Goal: Task Accomplishment & Management: Manage account settings

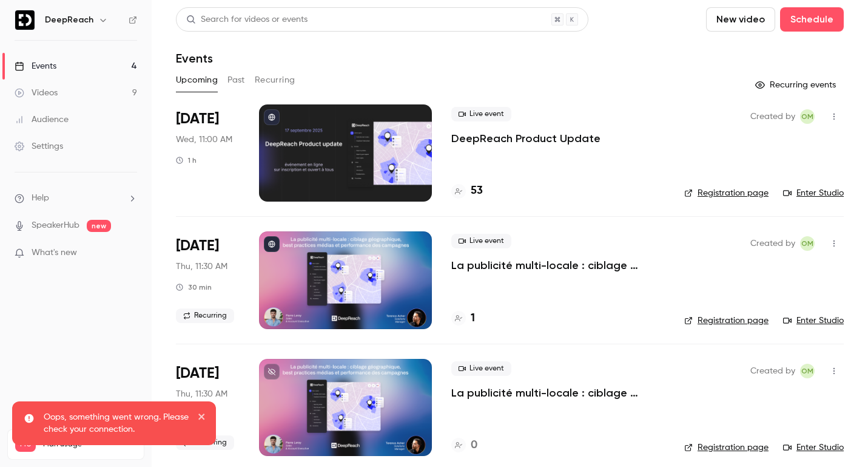
click at [525, 137] on p "DeepReach Product Update" at bounding box center [525, 138] width 149 height 15
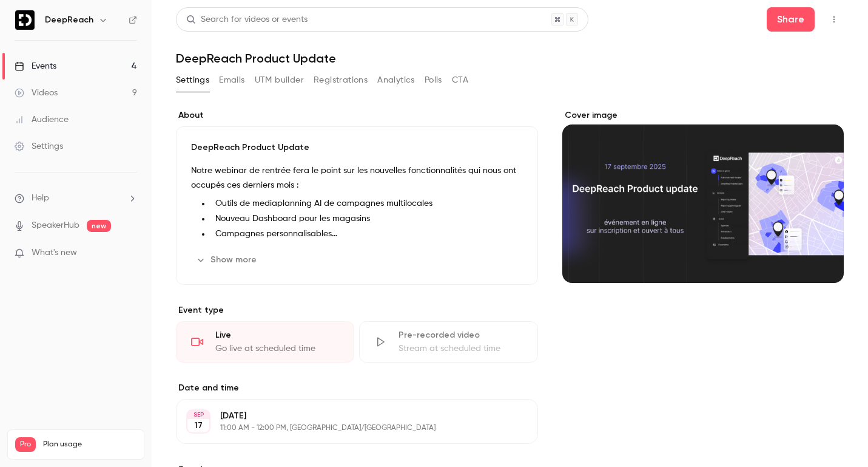
click at [335, 84] on button "Registrations" at bounding box center [341, 79] width 54 height 19
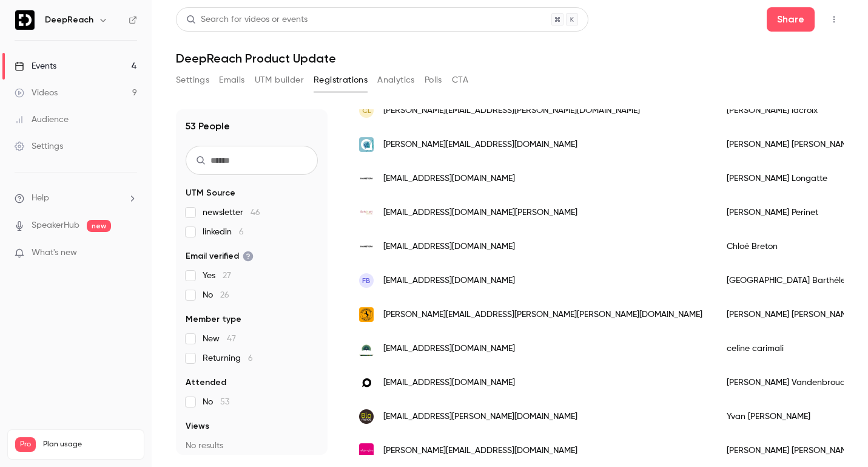
scroll to position [1470, 0]
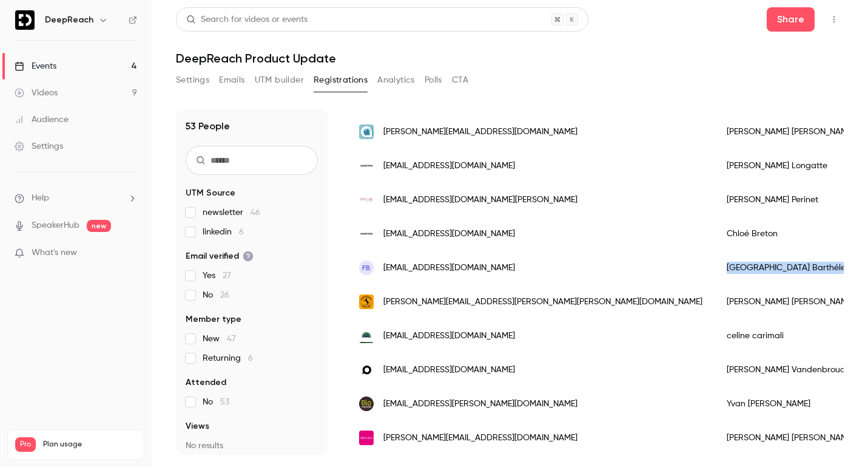
drag, startPoint x: 652, startPoint y: 265, endPoint x: 564, endPoint y: 259, distance: 87.6
click at [715, 259] on div "[PERSON_NAME]" at bounding box center [792, 268] width 155 height 34
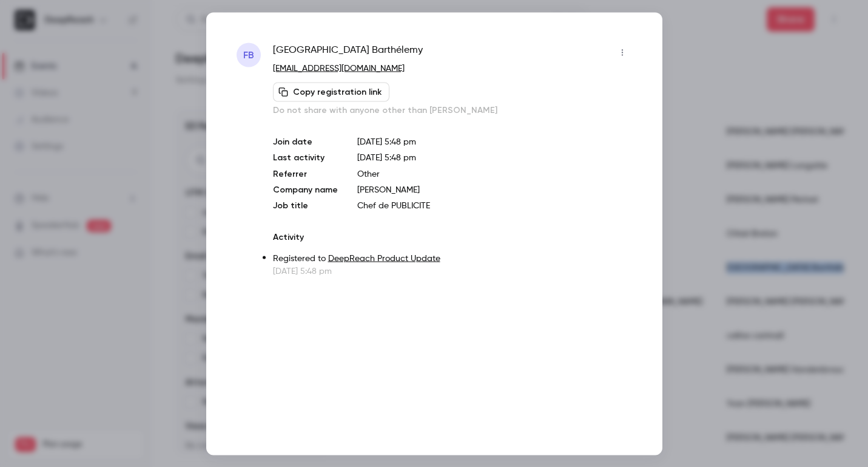
copy div "[PERSON_NAME]"
click at [708, 46] on div at bounding box center [434, 233] width 868 height 467
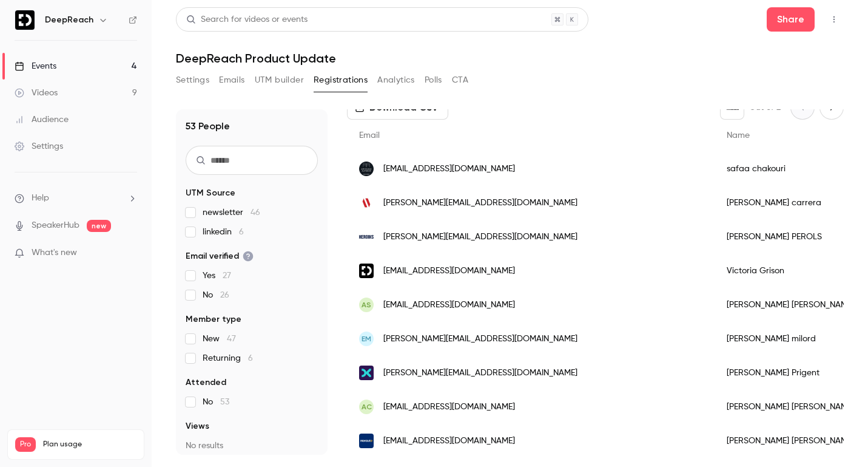
scroll to position [0, 0]
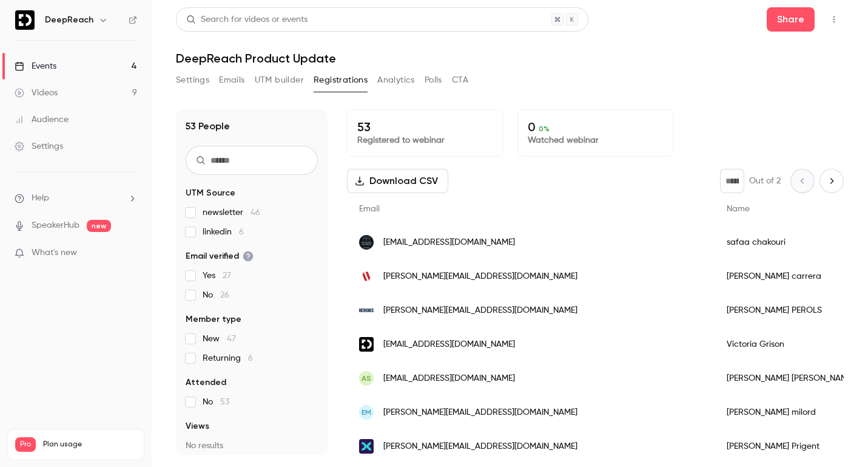
click at [240, 165] on input "text" at bounding box center [252, 160] width 132 height 29
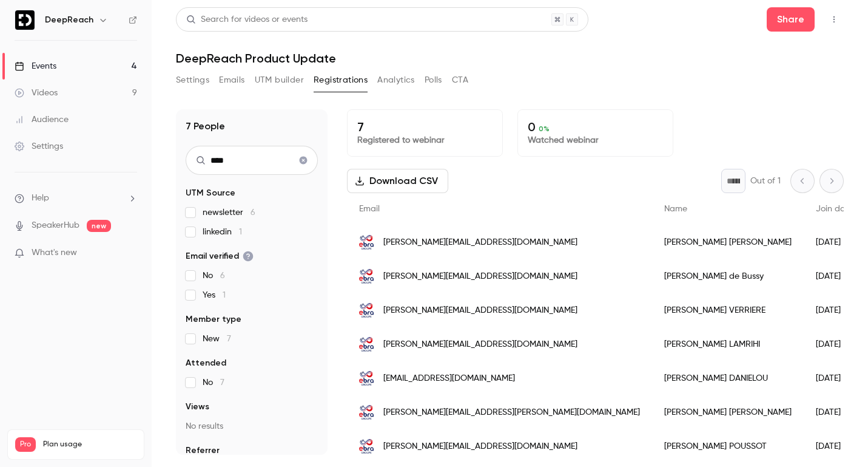
scroll to position [8, 0]
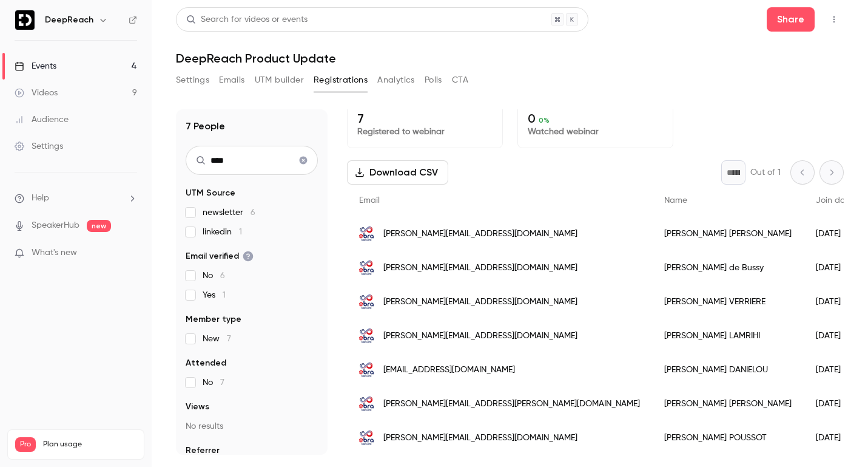
type input "****"
drag, startPoint x: 346, startPoint y: 222, endPoint x: 661, endPoint y: 433, distance: 379.2
click at [661, 433] on div "7 People **** UTM Source newsletter 6 linkedin 1 Email verified No 6 Yes 1 Memb…" at bounding box center [510, 281] width 668 height 345
copy div "Lorem Ipsu Dolo sita Consec adip Elitsedd Eiusm Tempori utla Etd magna ALI enim…"
click at [542, 172] on div "Download CSV * Out of 1" at bounding box center [595, 172] width 497 height 24
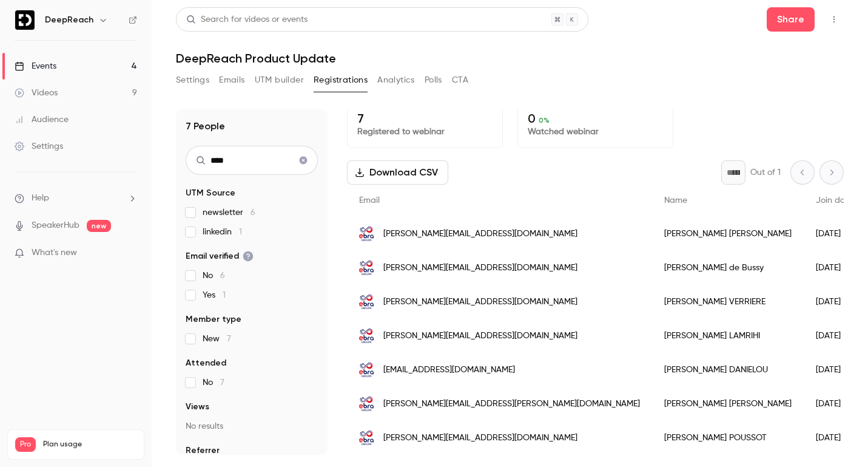
click at [413, 169] on button "Download CSV" at bounding box center [397, 172] width 101 height 24
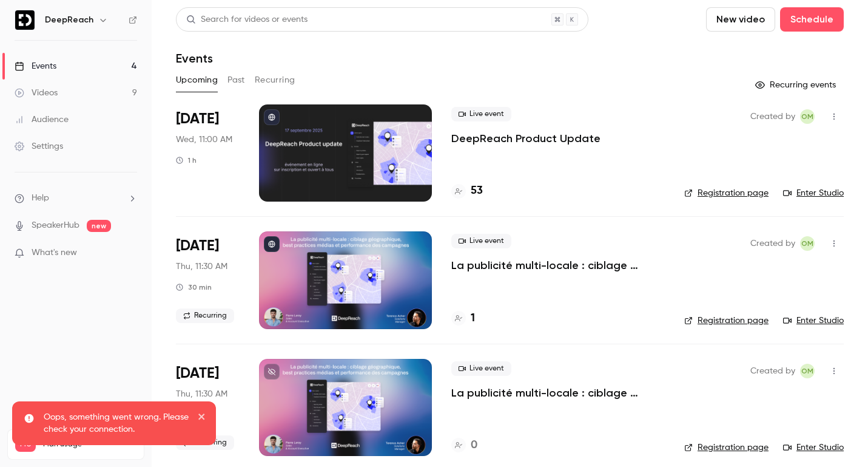
click at [544, 140] on p "DeepReach Product Update" at bounding box center [525, 138] width 149 height 15
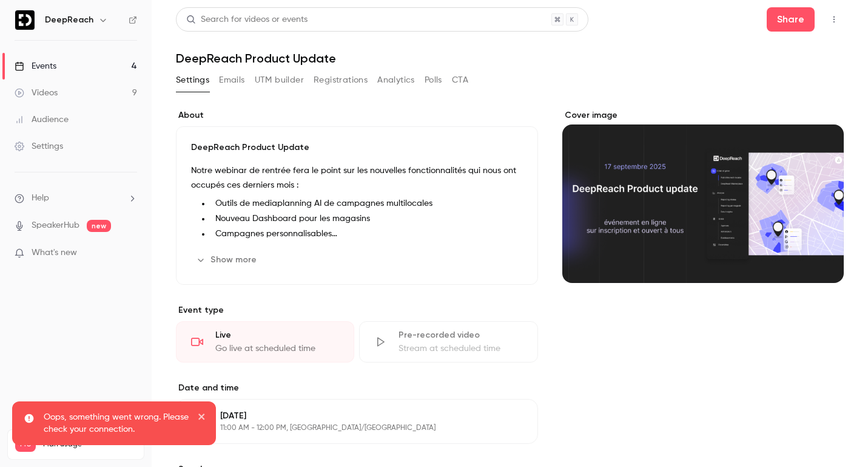
click at [343, 78] on button "Registrations" at bounding box center [341, 79] width 54 height 19
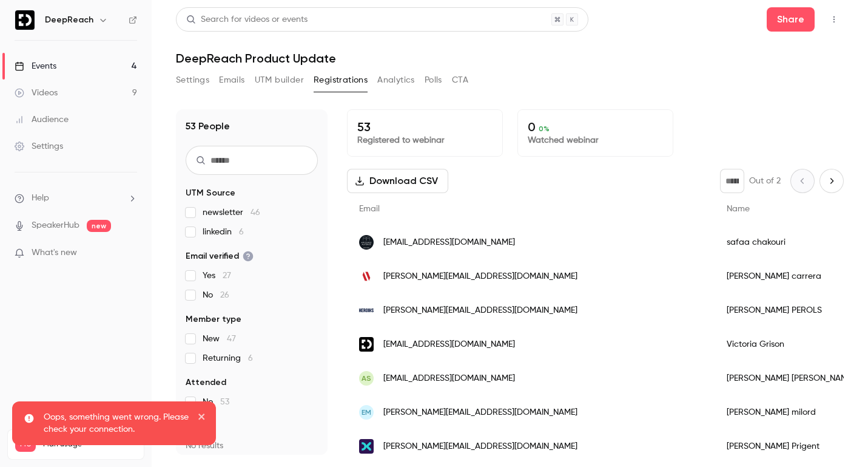
click at [405, 173] on button "Download CSV" at bounding box center [397, 181] width 101 height 24
